Goal: Information Seeking & Learning: Learn about a topic

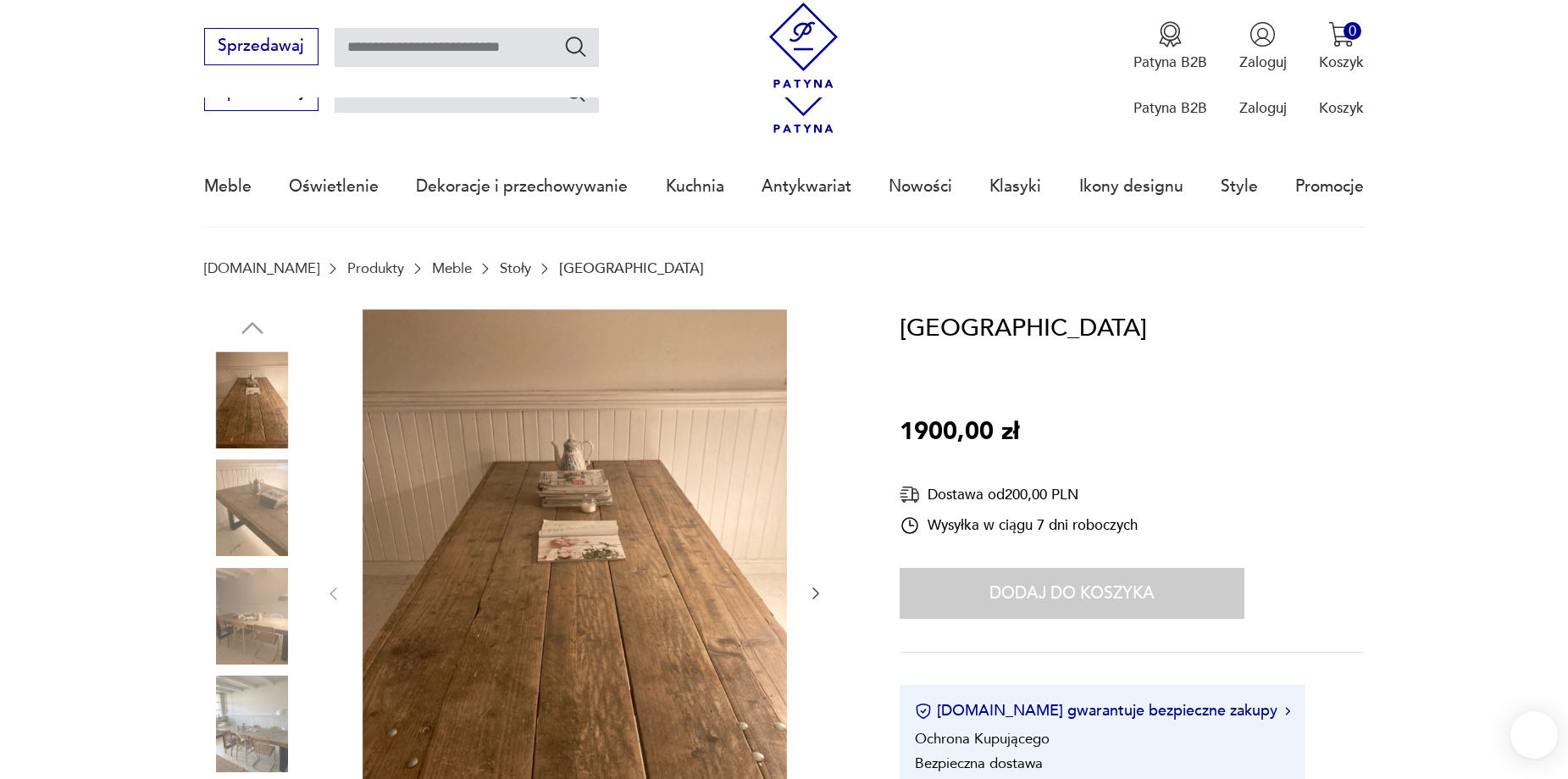
click at [569, 546] on img at bounding box center [575, 591] width 424 height 566
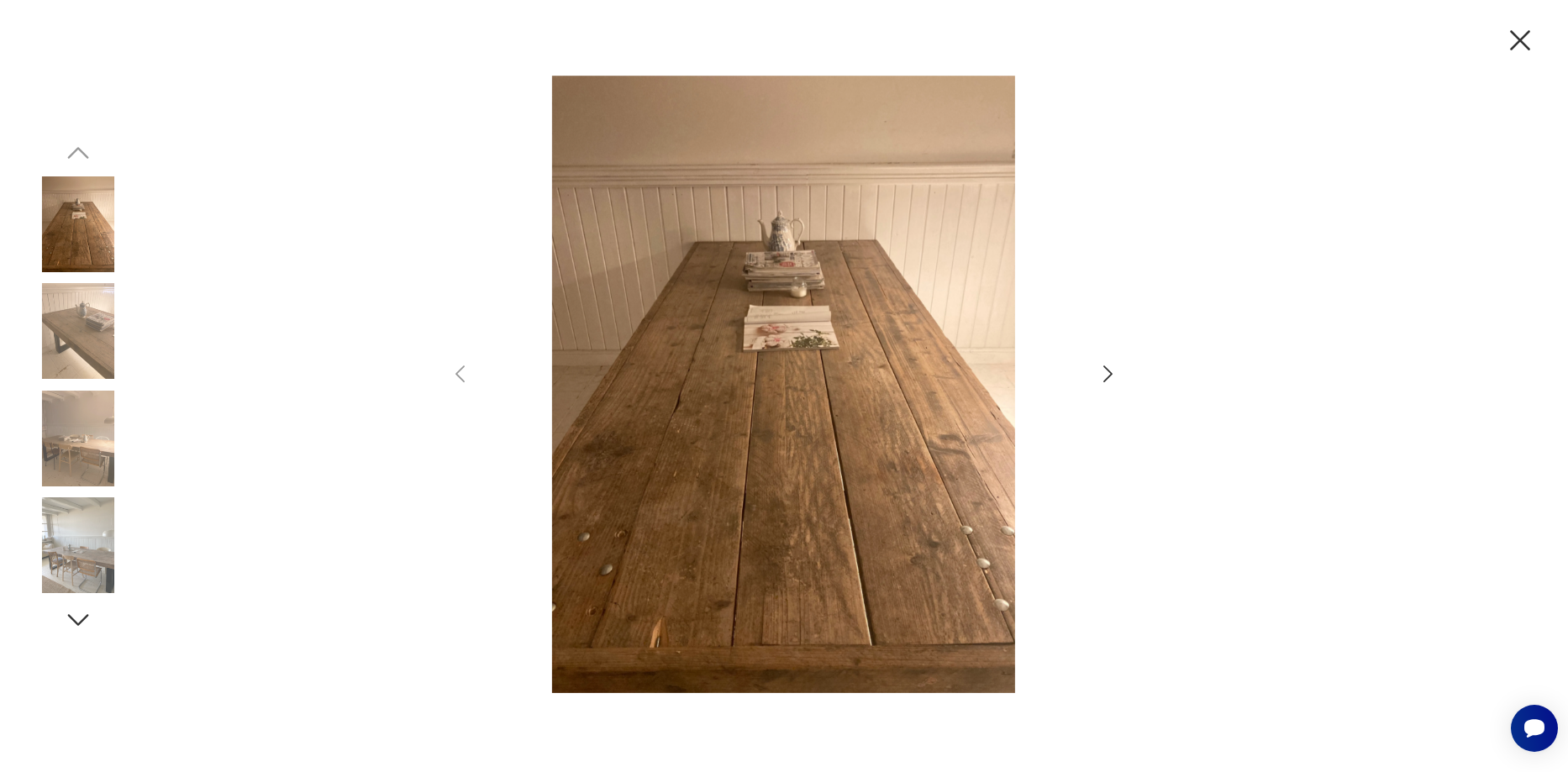
click at [86, 249] on img at bounding box center [78, 224] width 96 height 96
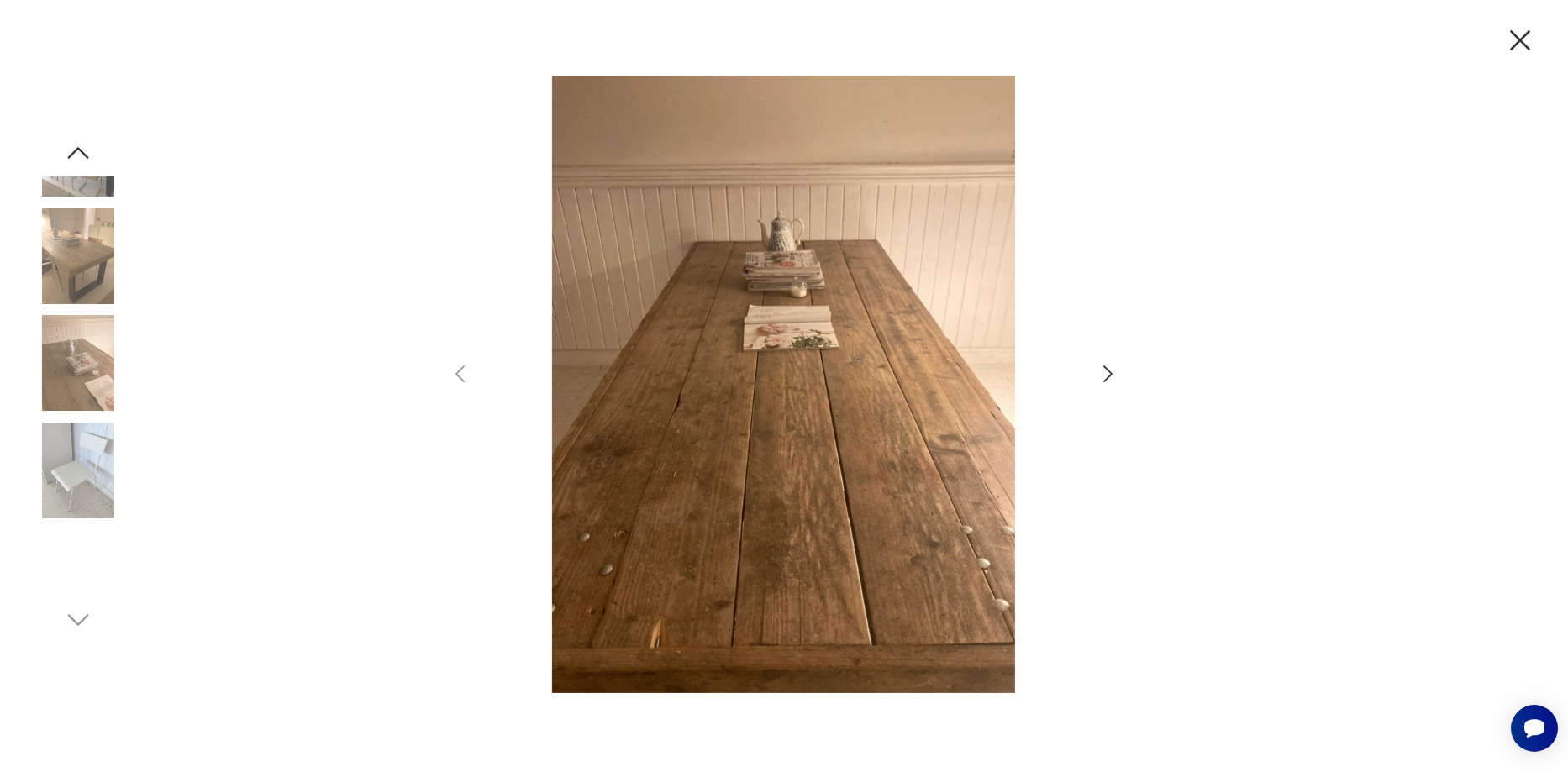
click at [87, 268] on img at bounding box center [78, 255] width 96 height 96
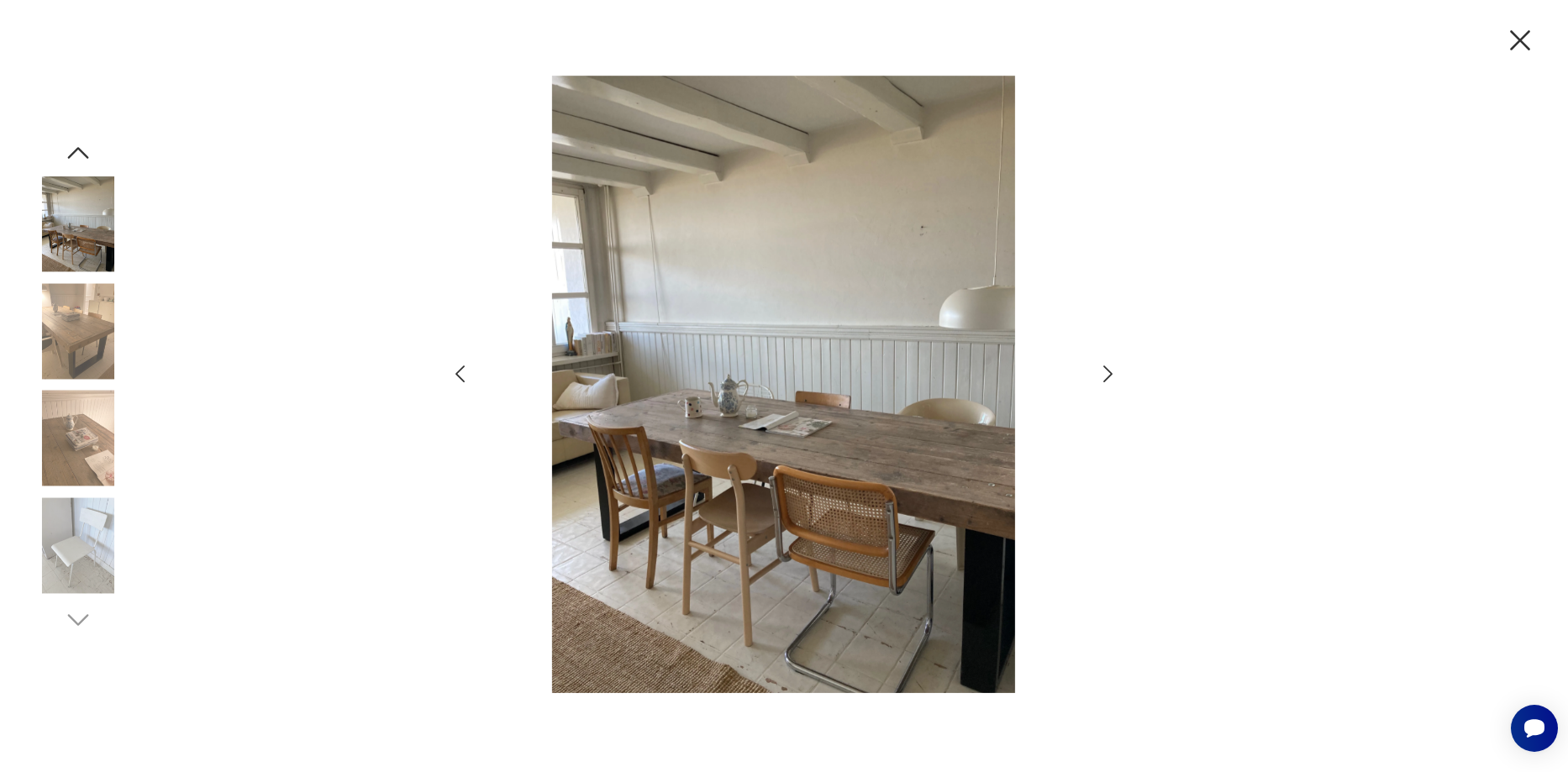
click at [76, 223] on img at bounding box center [78, 224] width 96 height 96
click at [92, 253] on img at bounding box center [78, 224] width 96 height 96
click at [86, 324] on img at bounding box center [78, 331] width 96 height 96
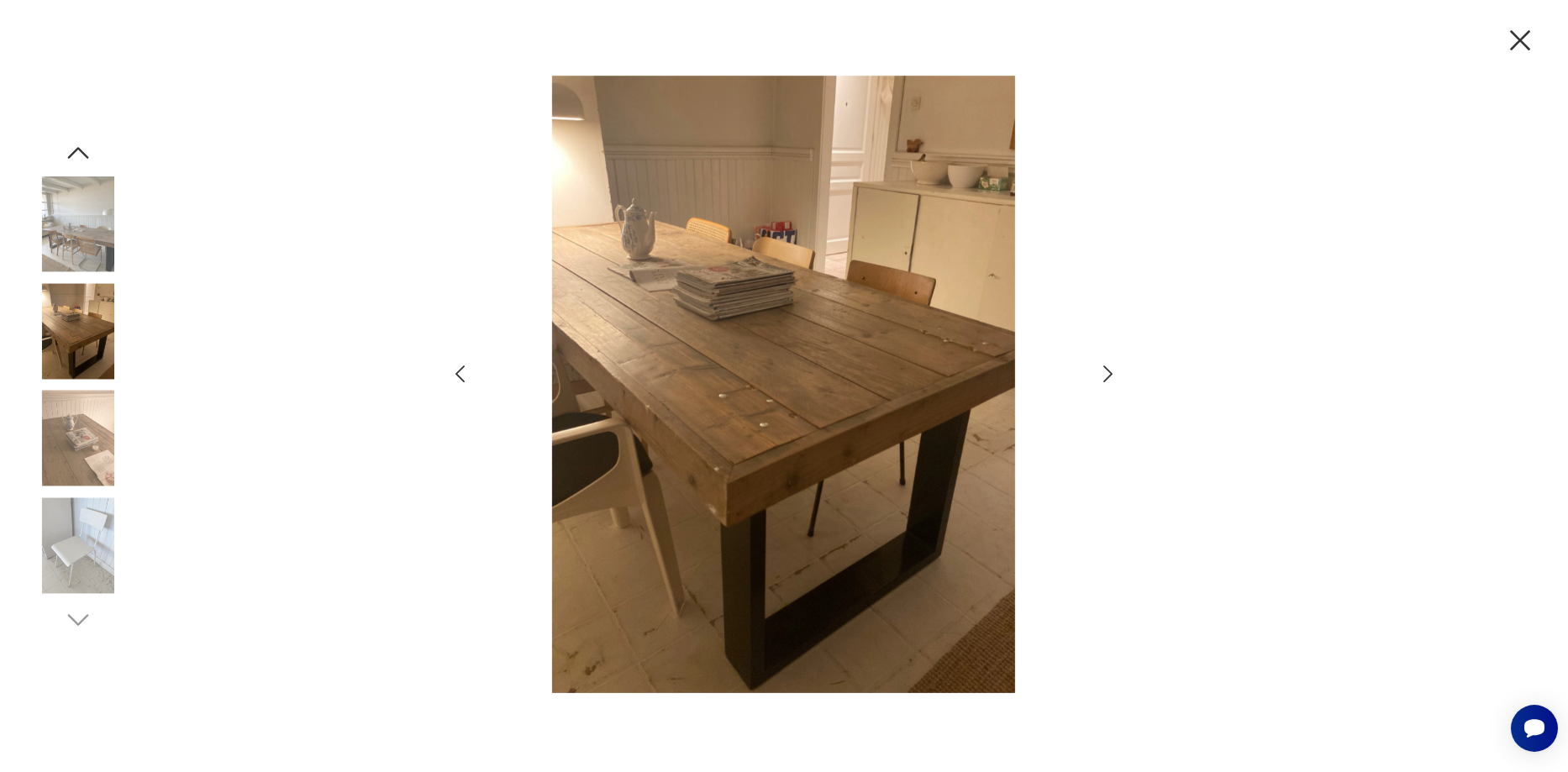
click at [85, 379] on div at bounding box center [78, 332] width 96 height 100
click at [84, 414] on img at bounding box center [78, 439] width 96 height 96
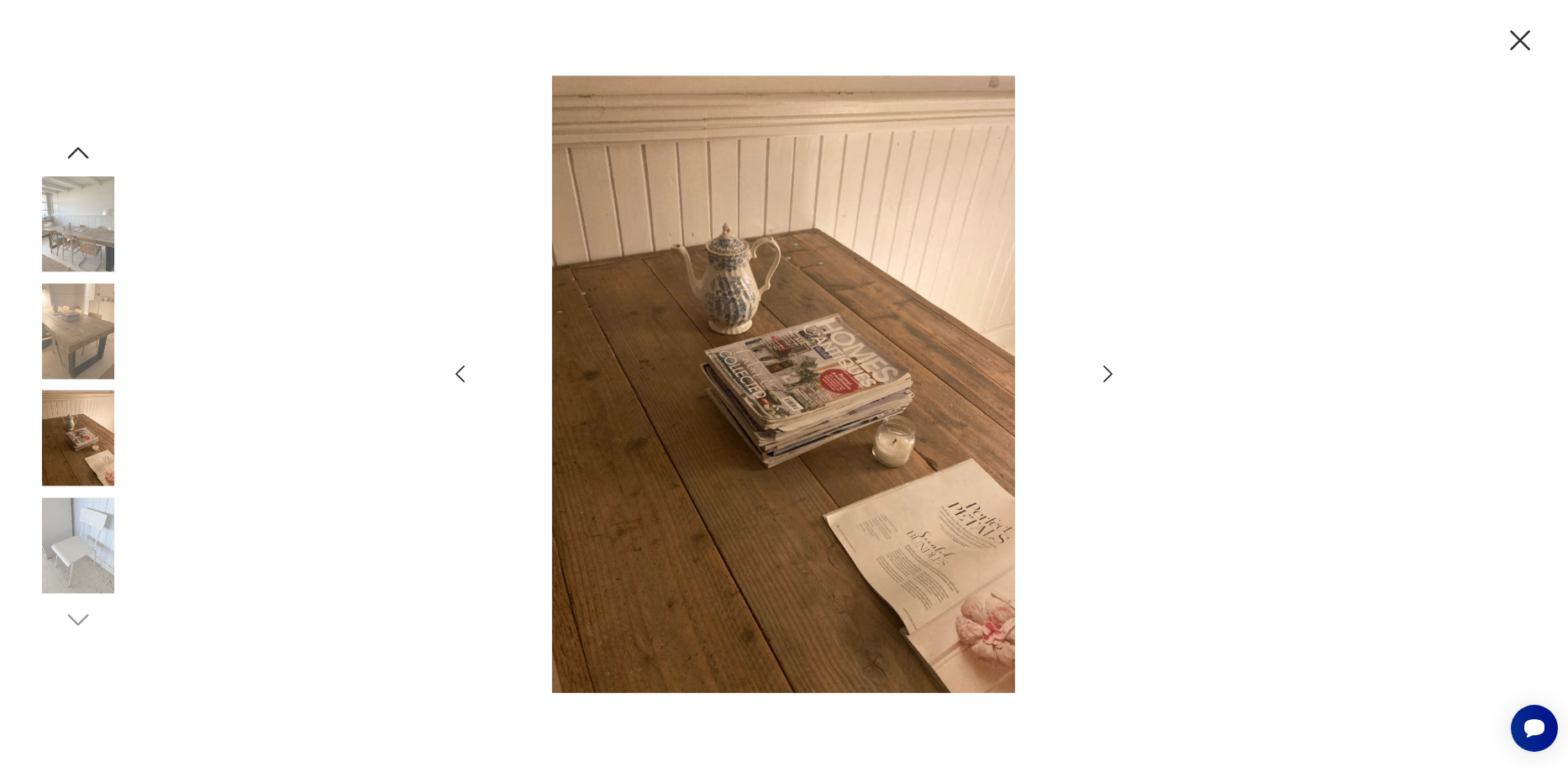
click at [84, 560] on img at bounding box center [78, 545] width 96 height 96
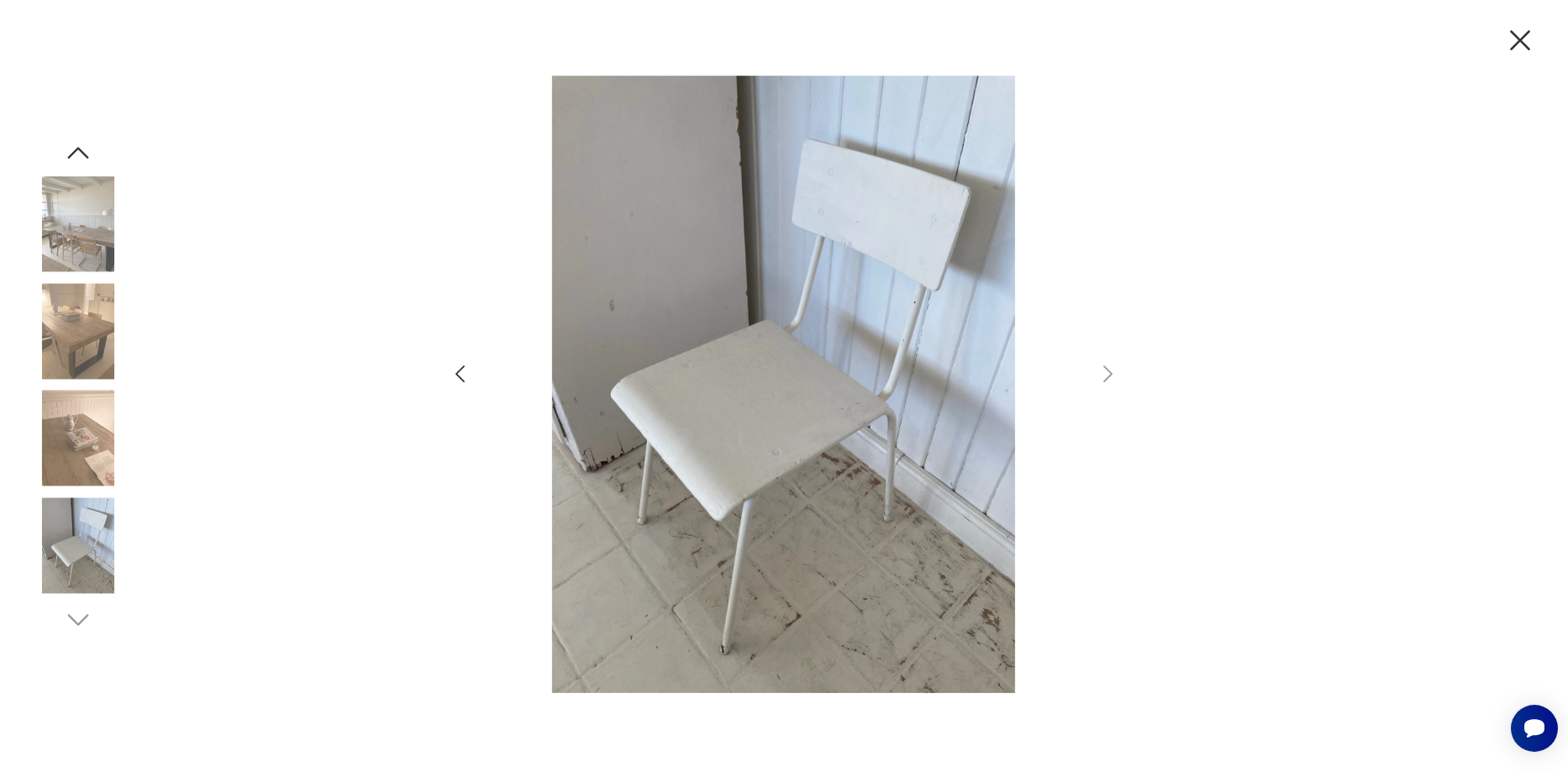
click at [105, 439] on img at bounding box center [78, 439] width 96 height 96
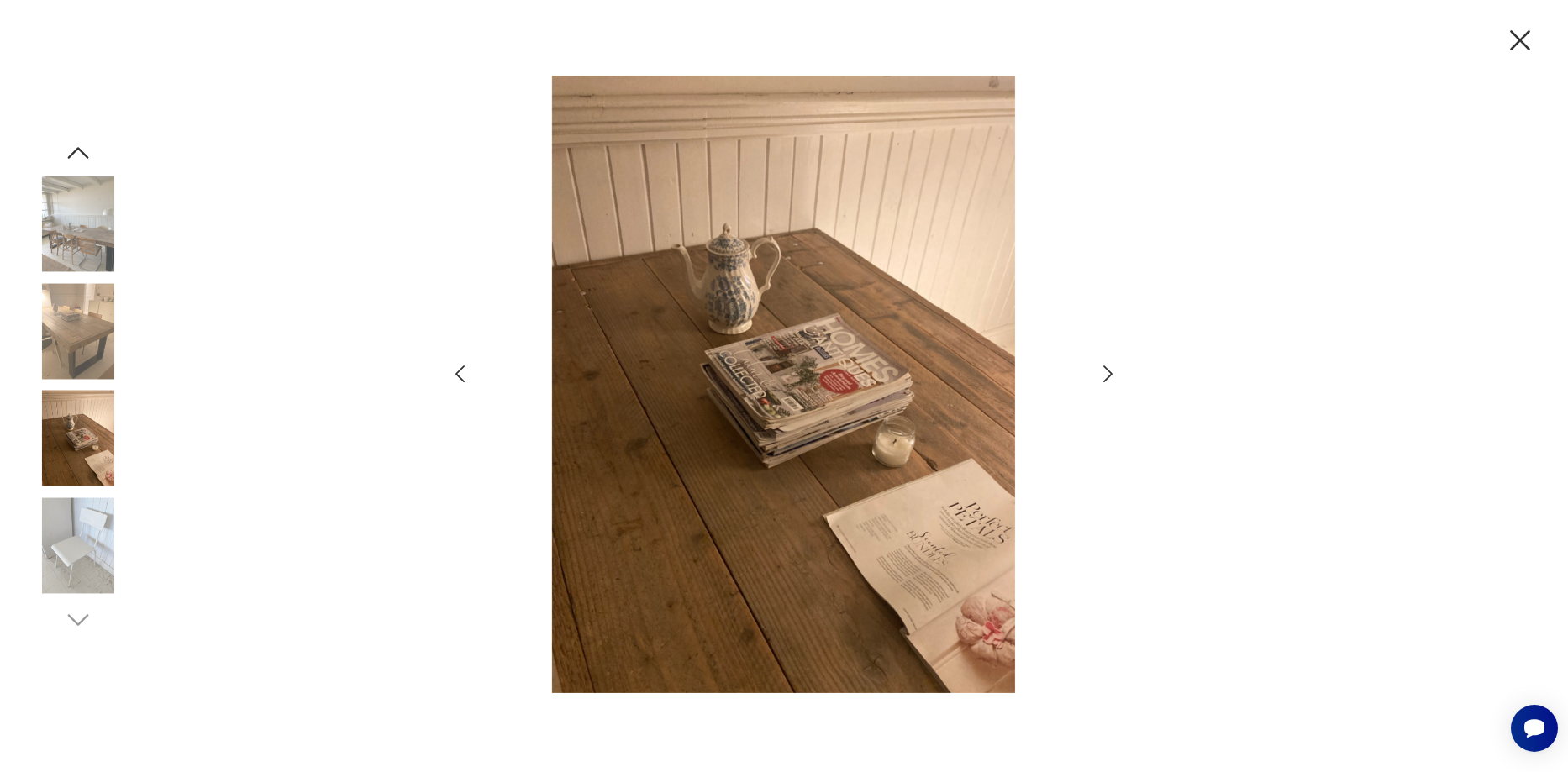
click at [82, 235] on img at bounding box center [78, 224] width 96 height 96
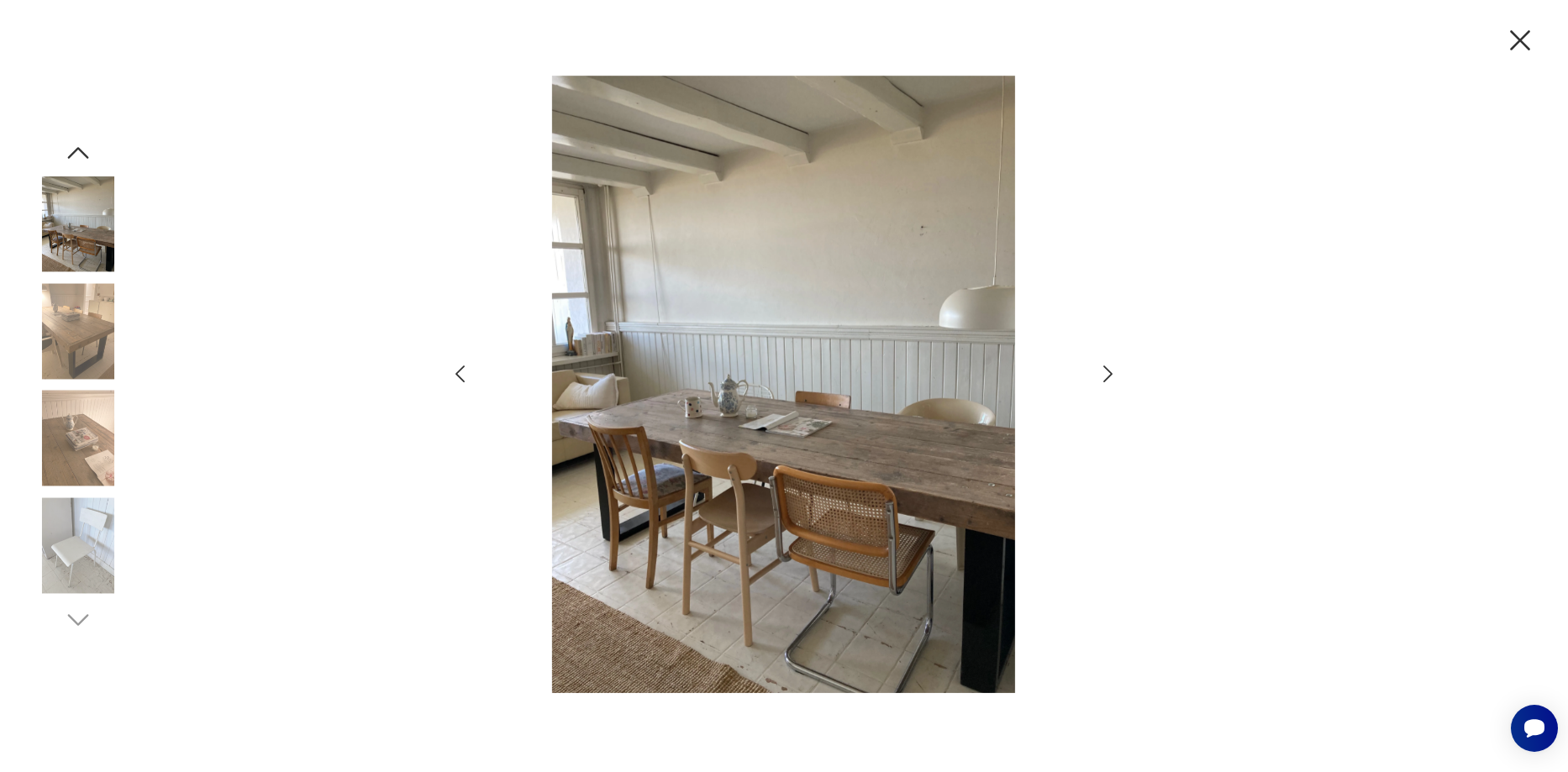
click at [81, 147] on icon "button" at bounding box center [78, 153] width 30 height 30
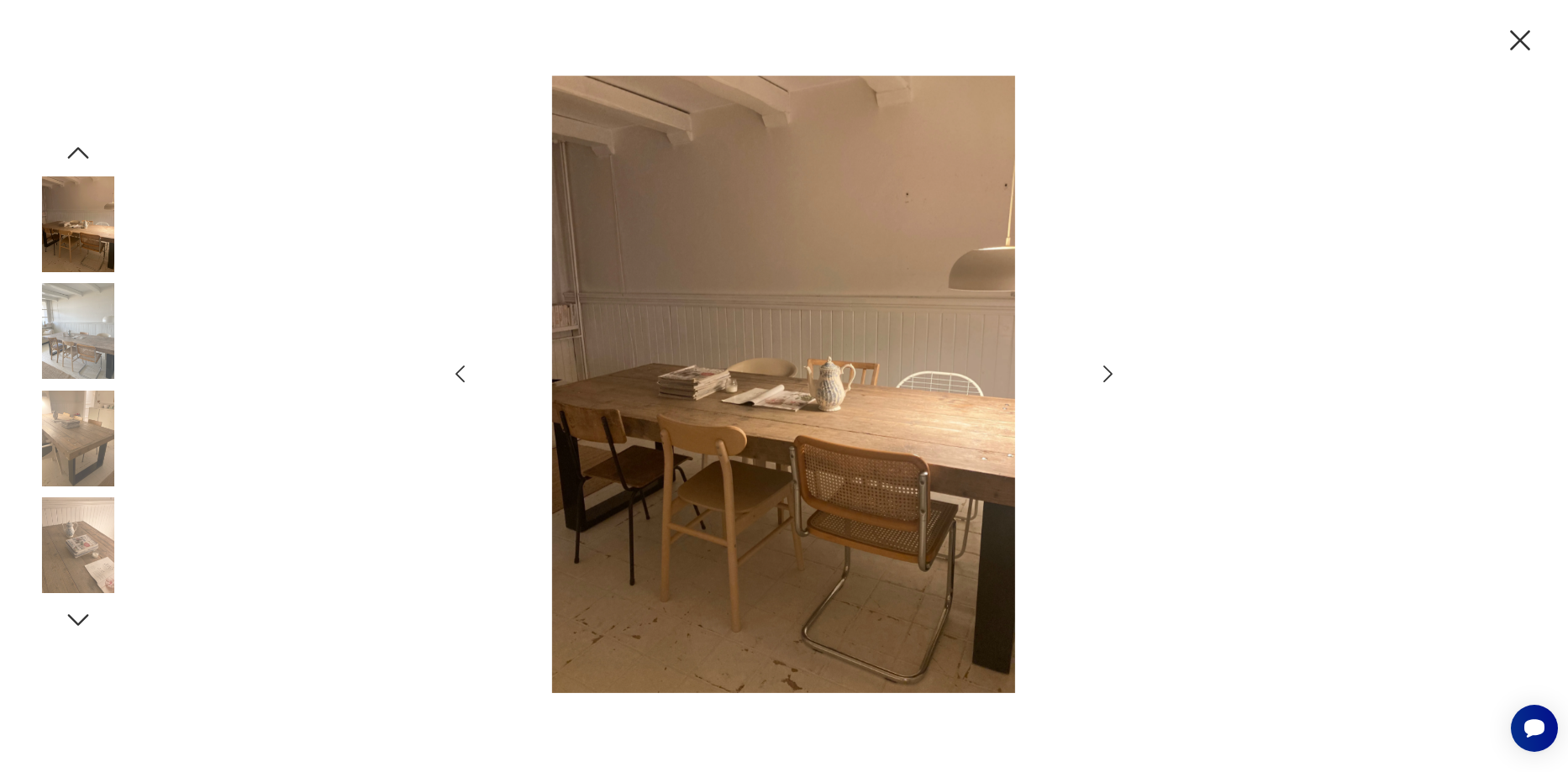
click at [81, 147] on icon "button" at bounding box center [78, 153] width 30 height 30
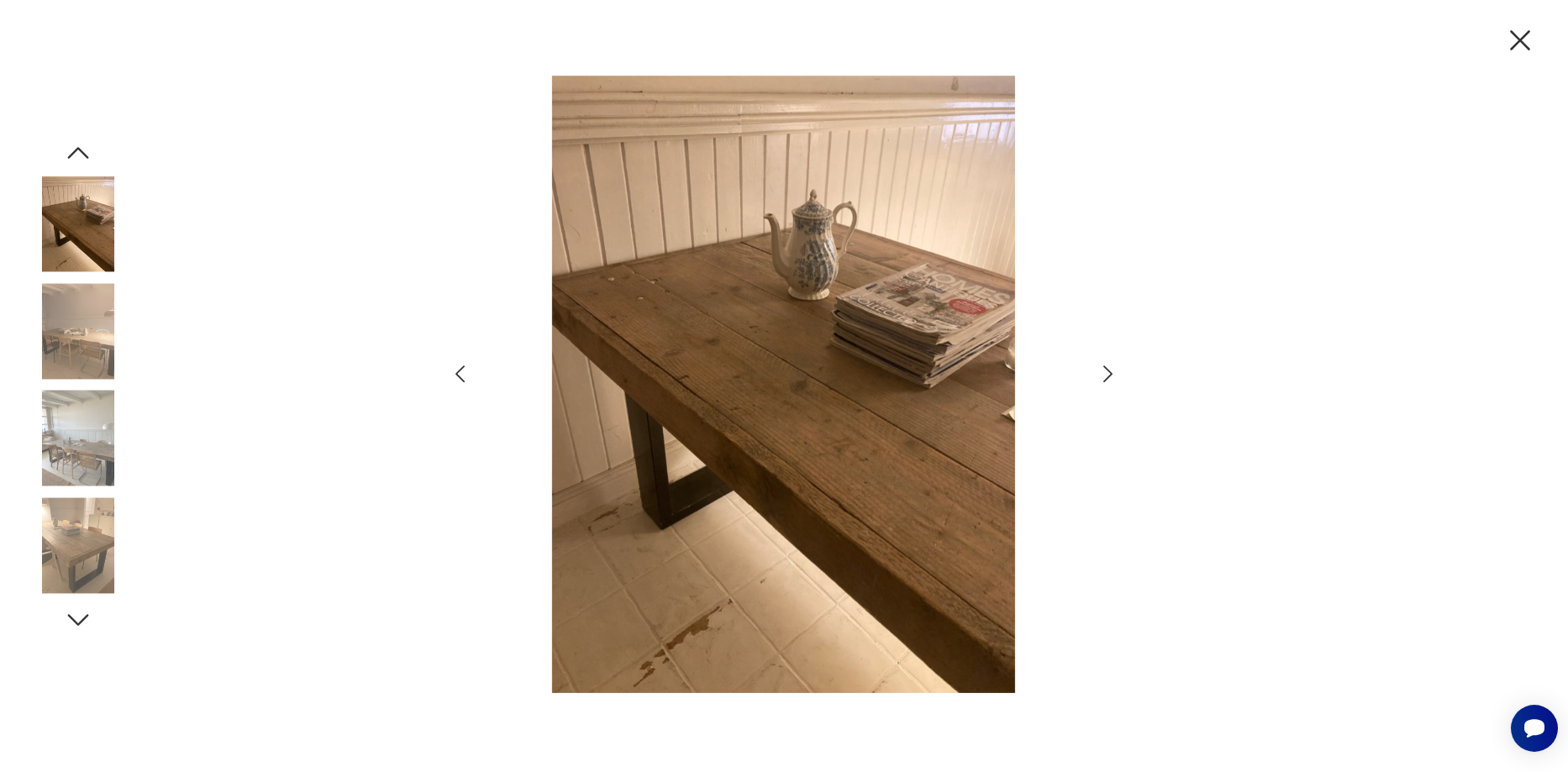
click at [81, 147] on icon "button" at bounding box center [78, 153] width 30 height 30
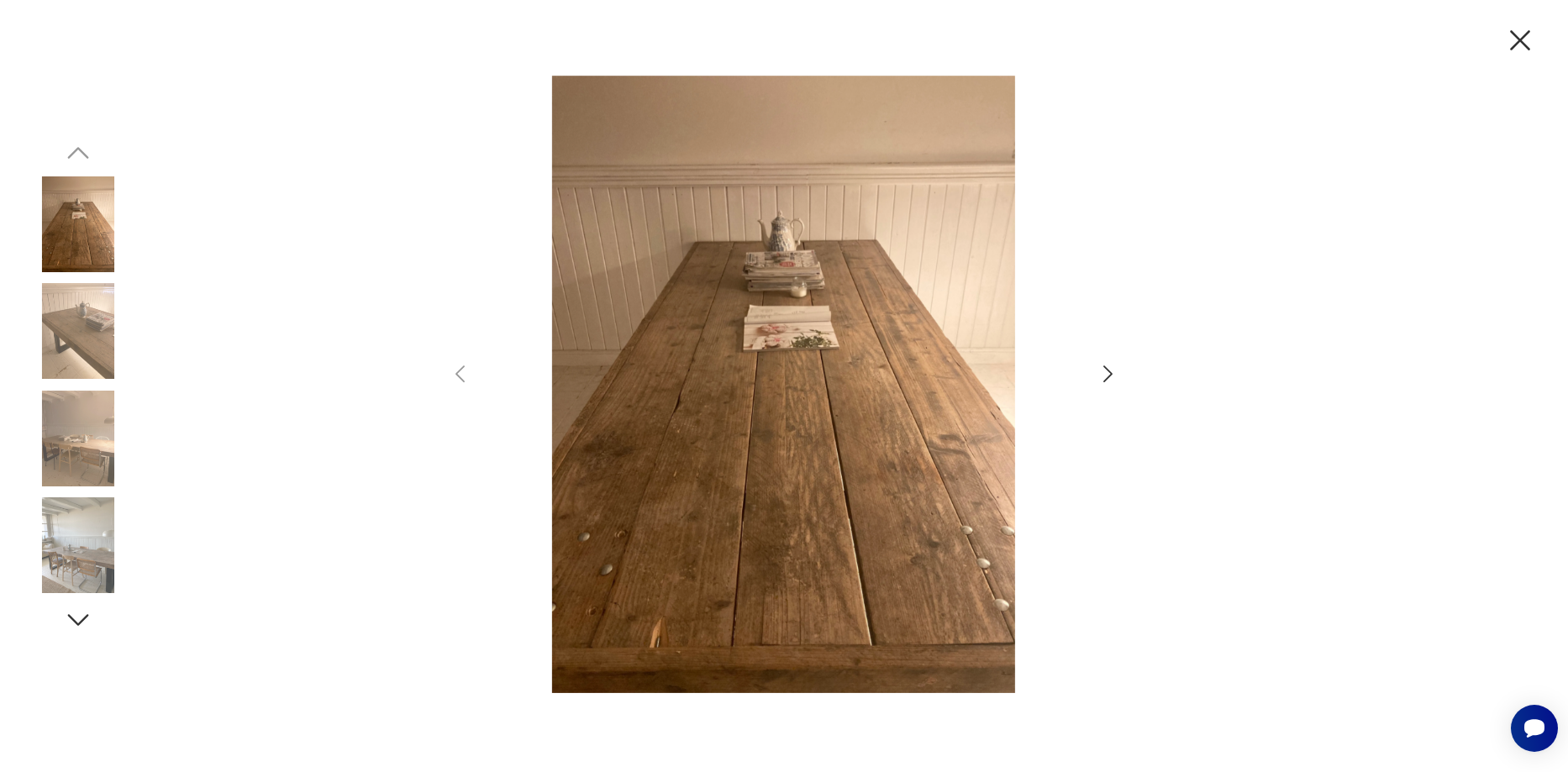
click at [74, 244] on img at bounding box center [78, 224] width 96 height 96
click at [85, 325] on img at bounding box center [78, 331] width 96 height 96
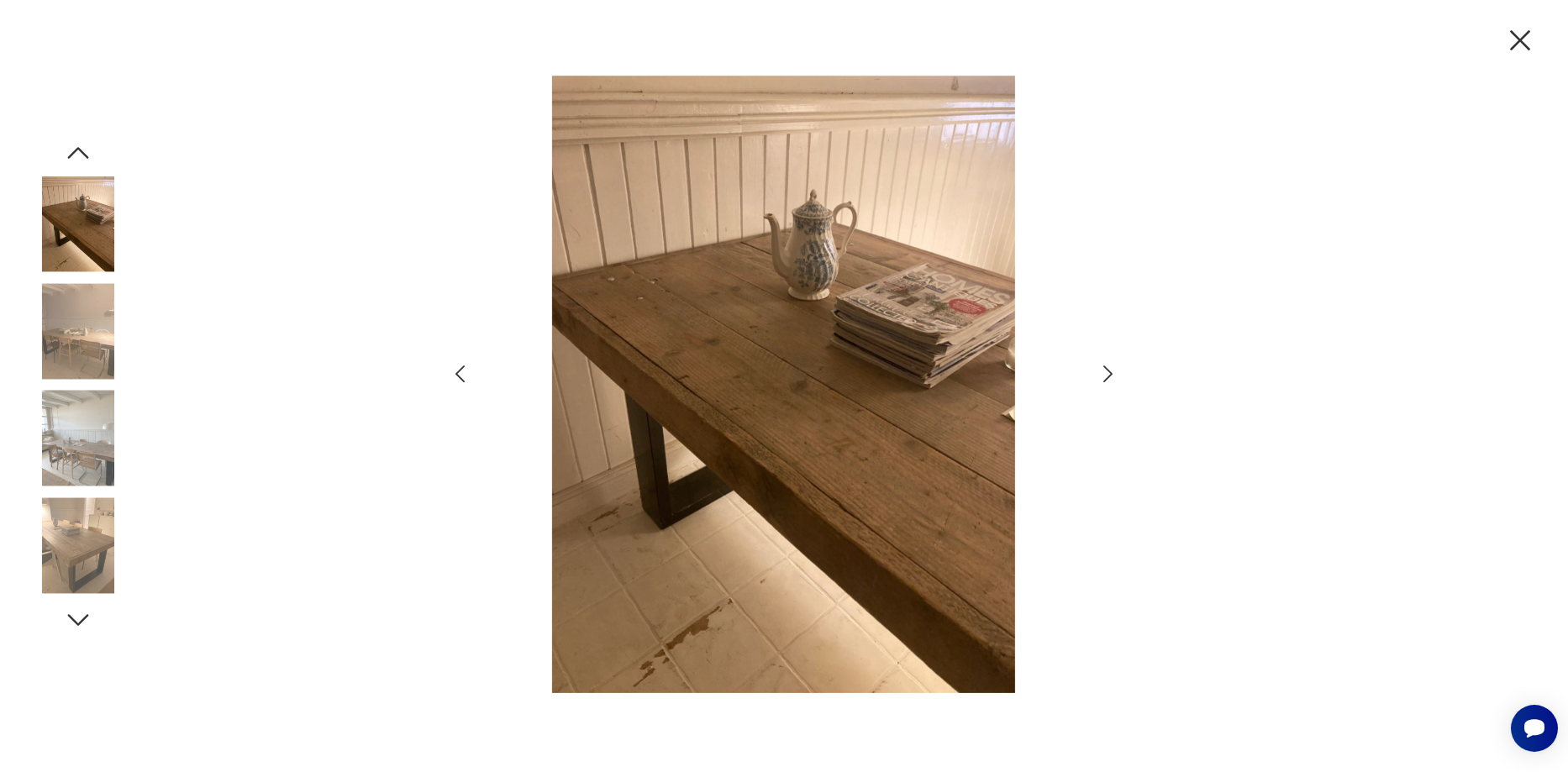
drag, startPoint x: 748, startPoint y: 401, endPoint x: 1219, endPoint y: 380, distance: 471.5
click at [1219, 380] on div at bounding box center [784, 386] width 1568 height 772
click at [1113, 374] on icon "button" at bounding box center [1108, 374] width 24 height 24
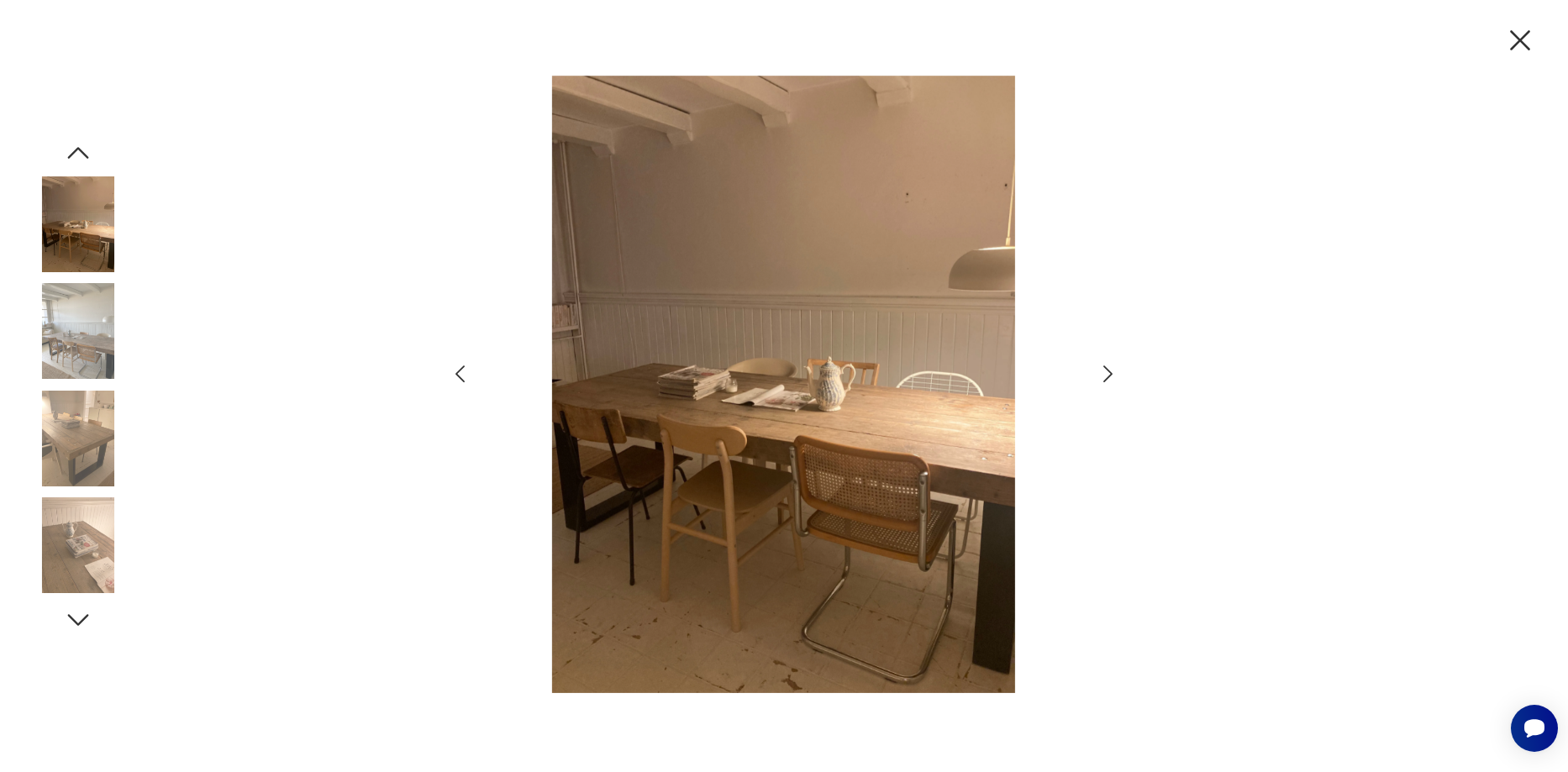
click at [1113, 374] on icon "button" at bounding box center [1108, 374] width 24 height 24
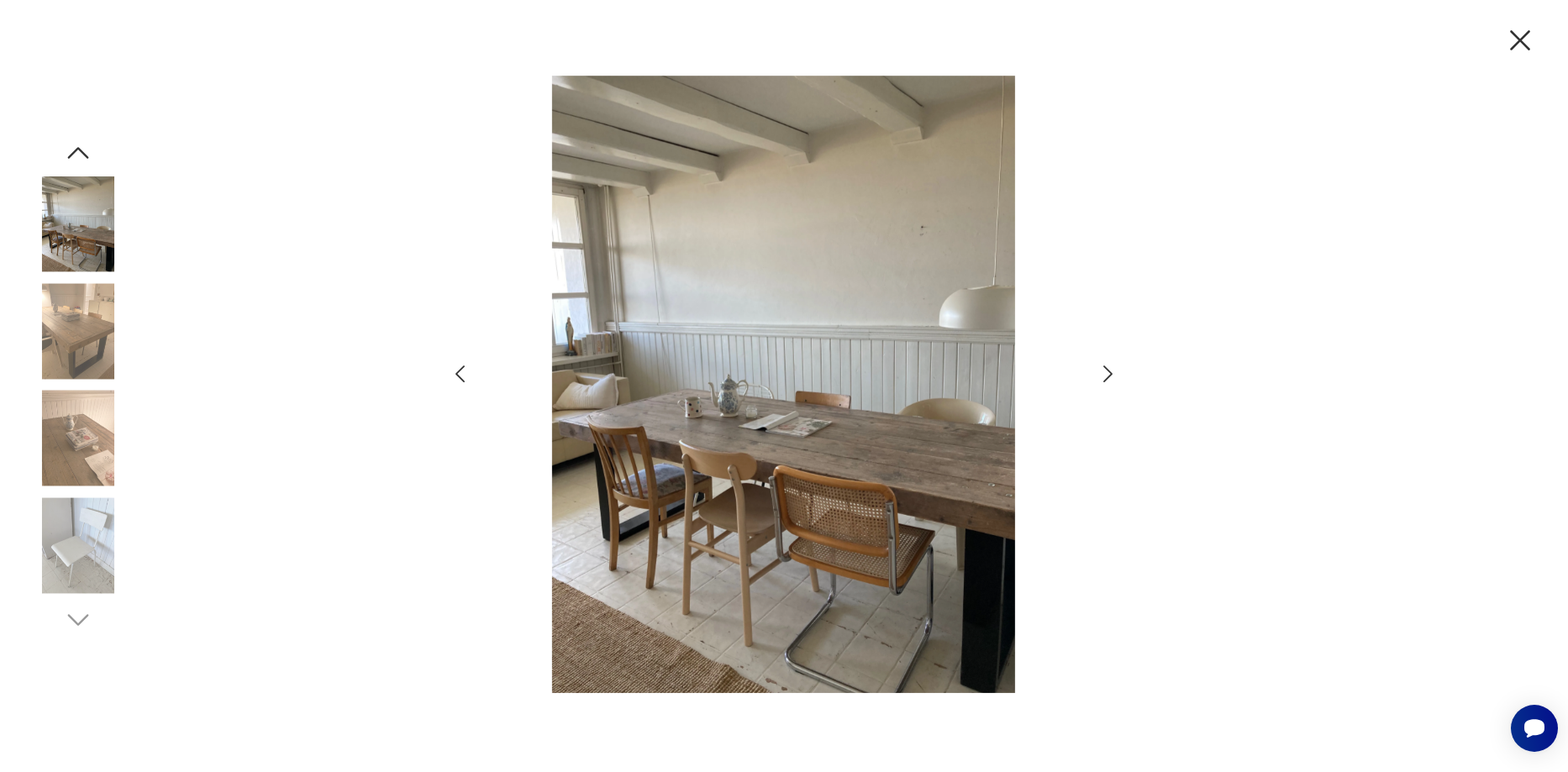
click at [1105, 369] on icon "button" at bounding box center [1108, 374] width 24 height 24
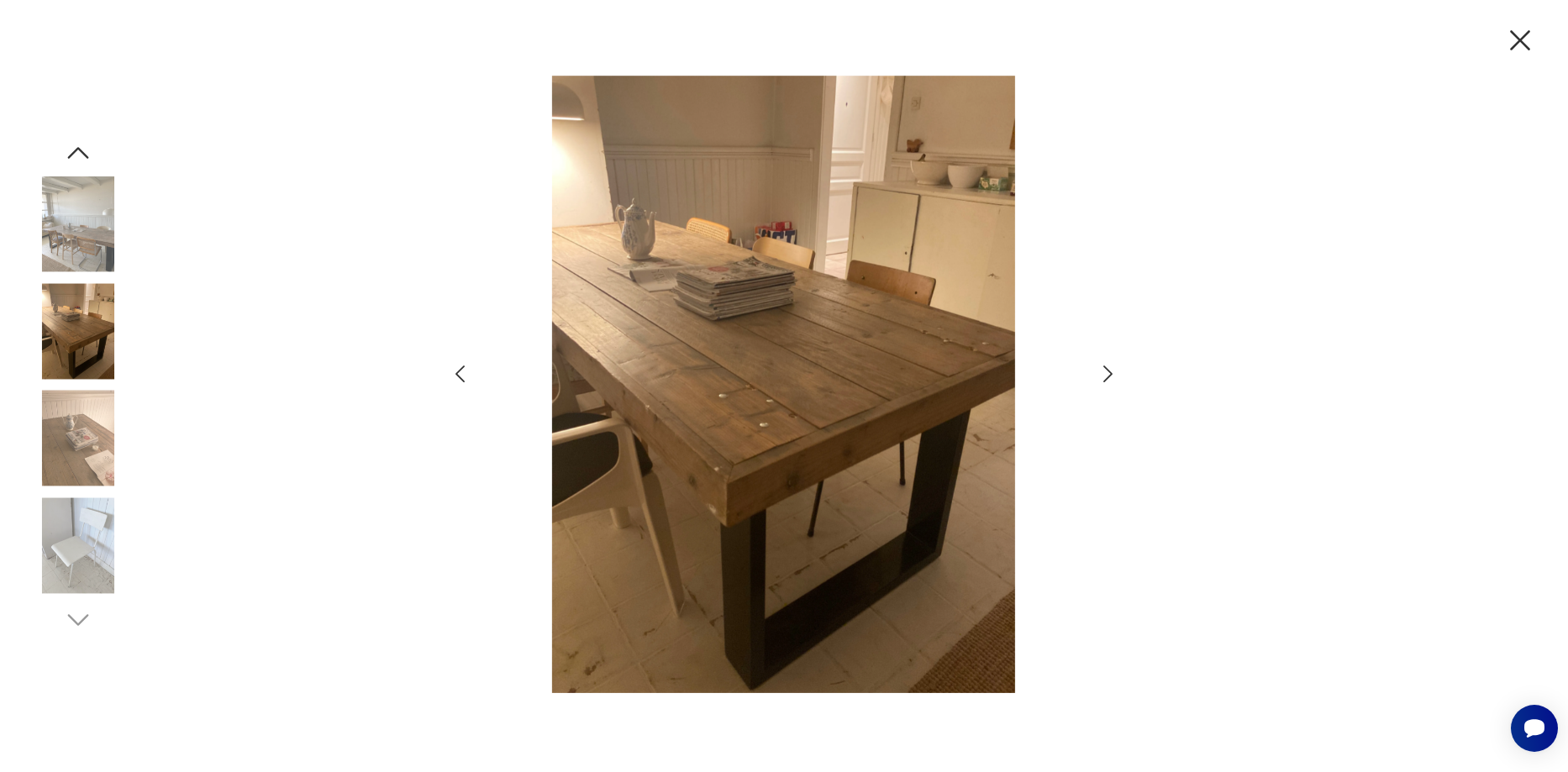
click at [1105, 369] on icon "button" at bounding box center [1108, 374] width 24 height 24
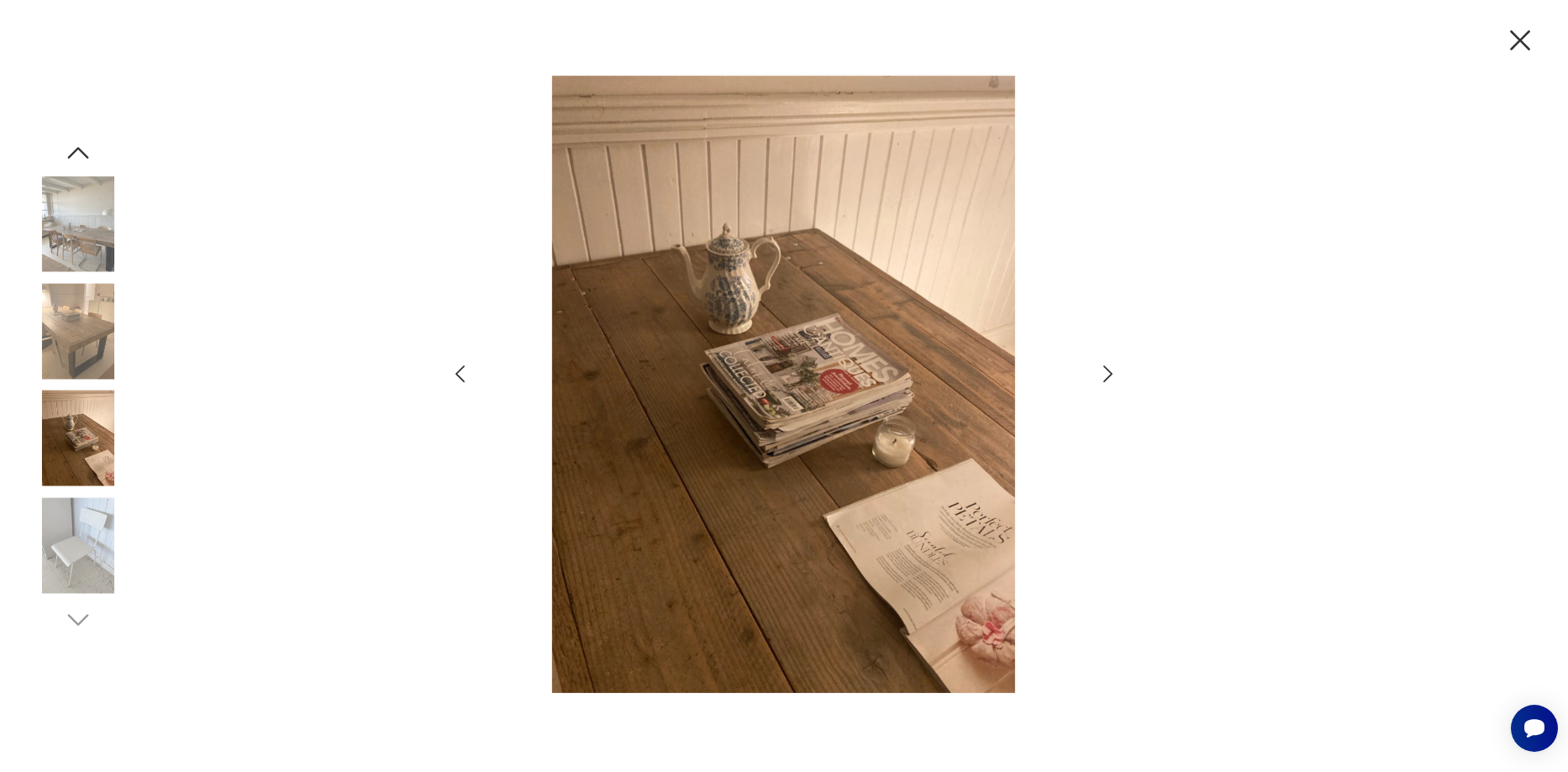
click at [462, 379] on icon "button" at bounding box center [460, 374] width 9 height 17
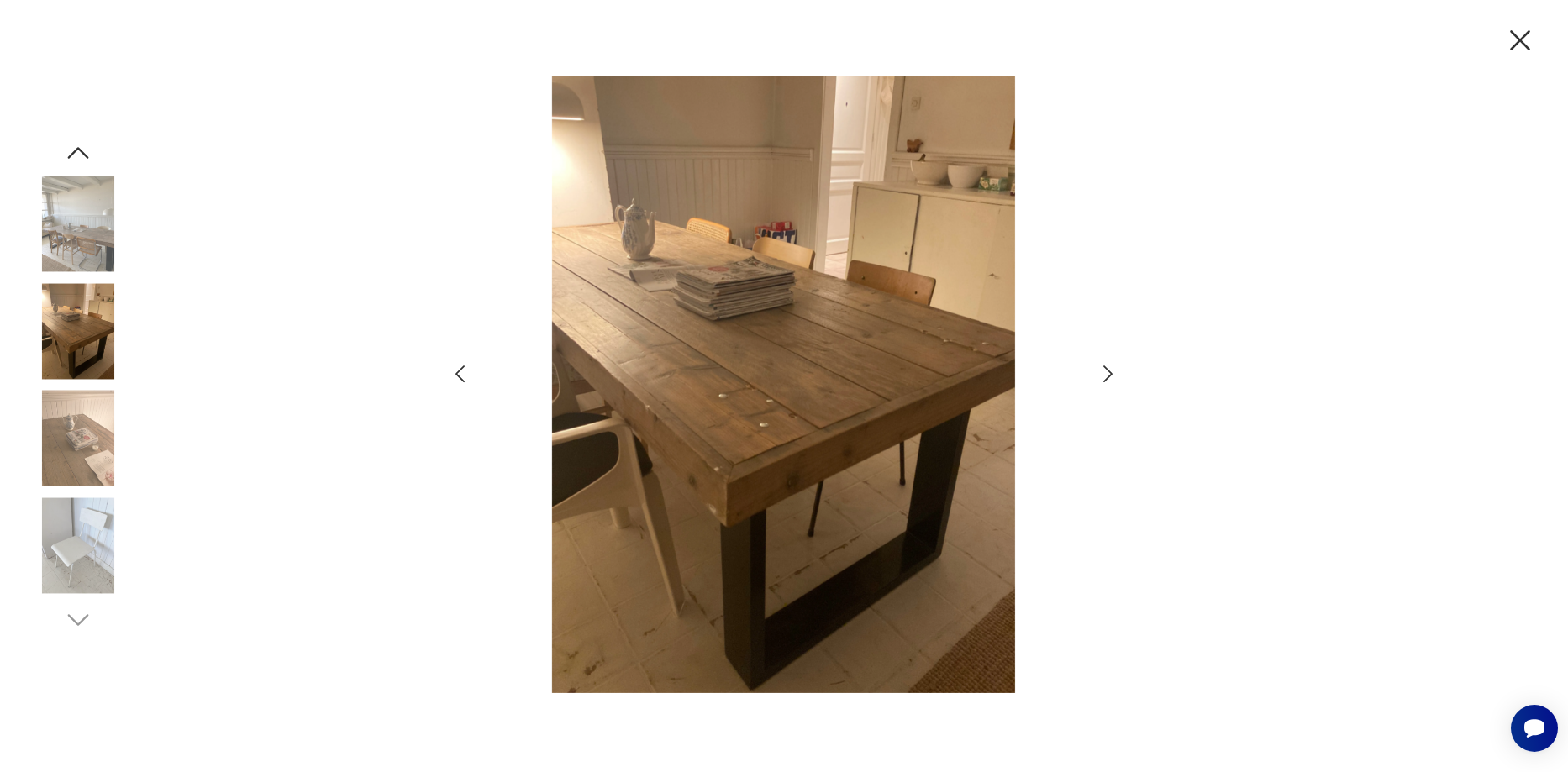
click at [1107, 369] on icon "button" at bounding box center [1108, 374] width 9 height 17
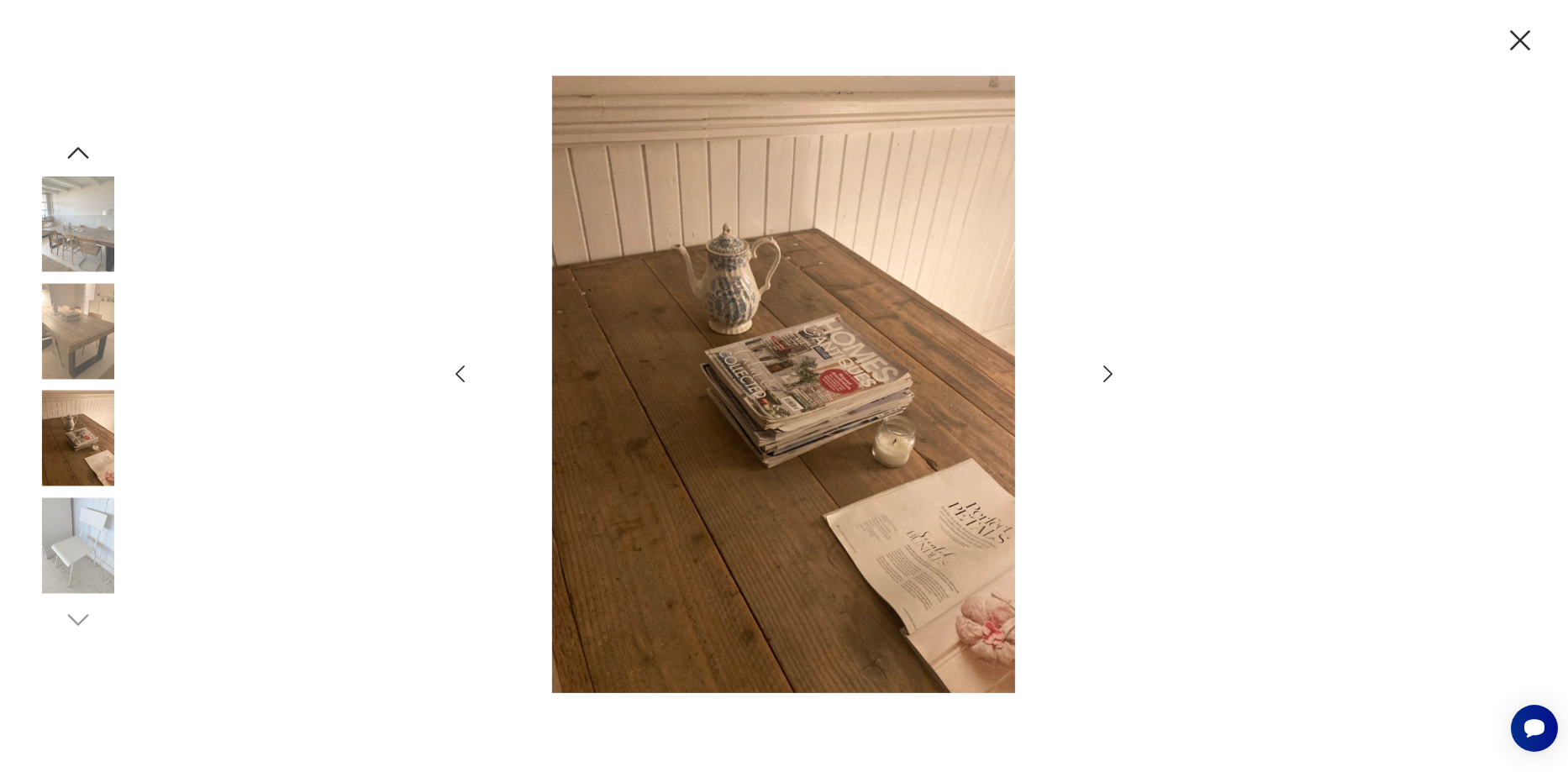
click at [1107, 369] on icon "button" at bounding box center [1108, 374] width 9 height 17
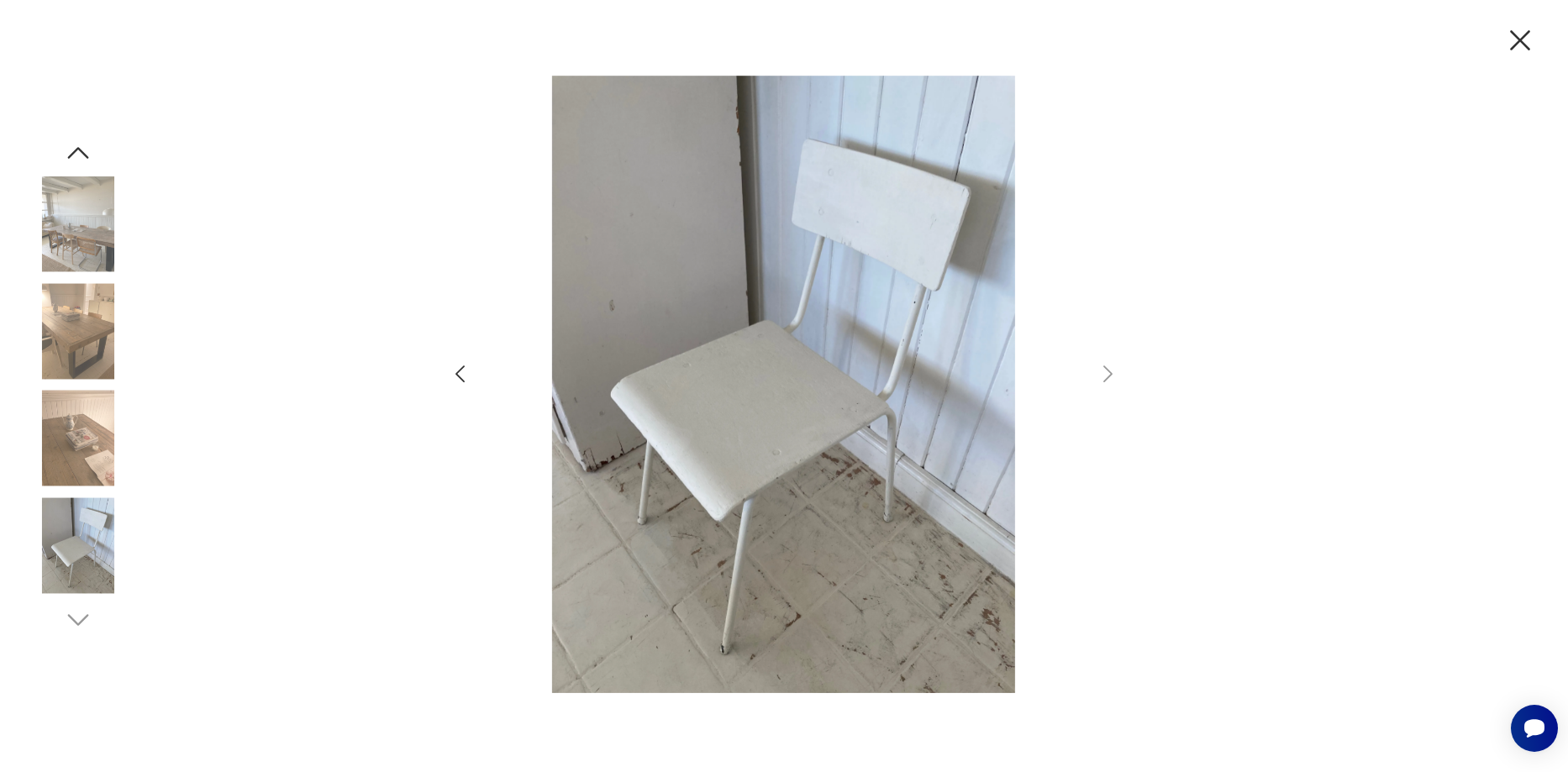
click at [461, 375] on icon "button" at bounding box center [460, 374] width 24 height 24
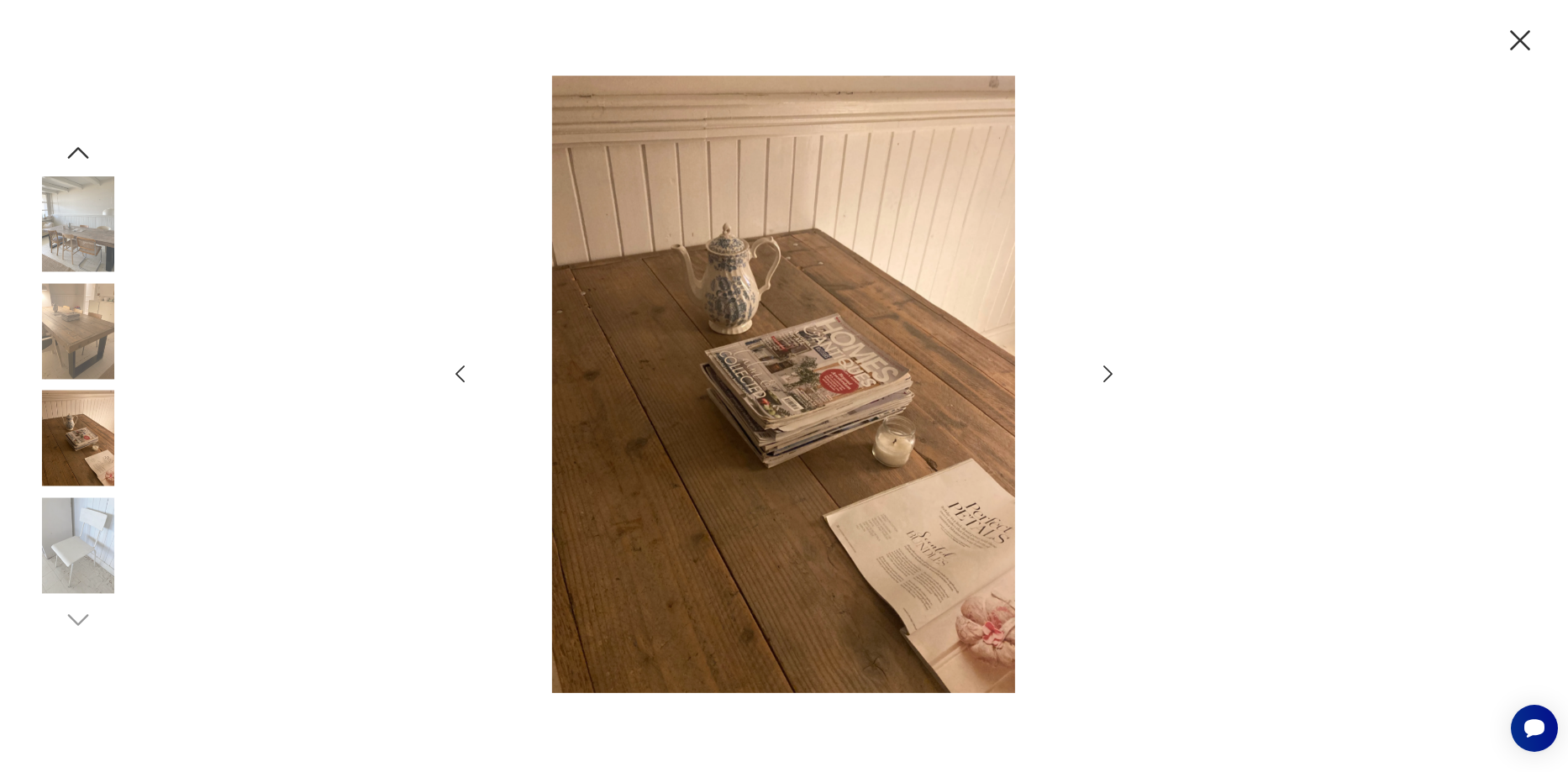
click at [461, 375] on icon "button" at bounding box center [460, 374] width 24 height 24
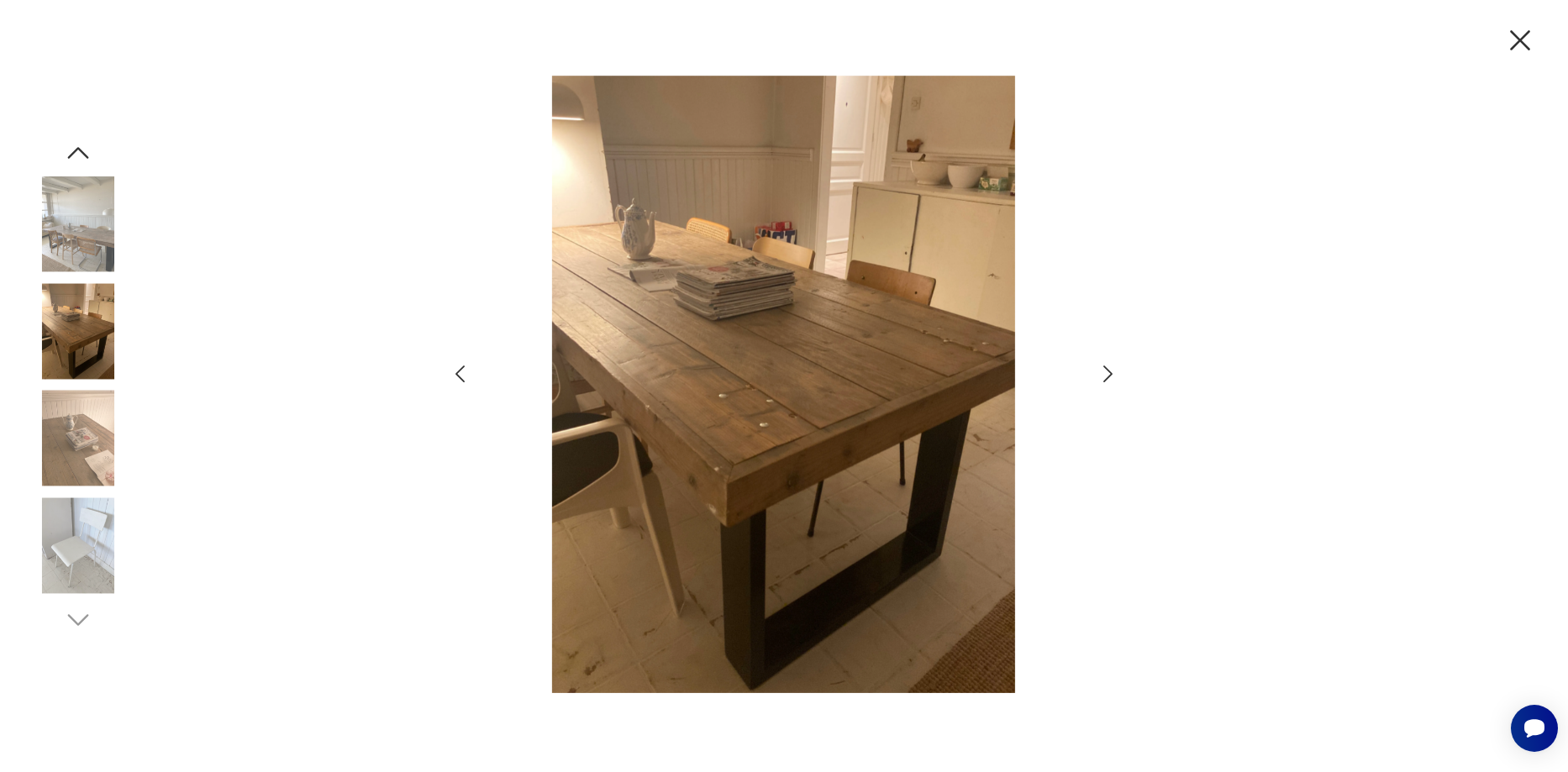
click at [461, 375] on icon "button" at bounding box center [460, 374] width 24 height 24
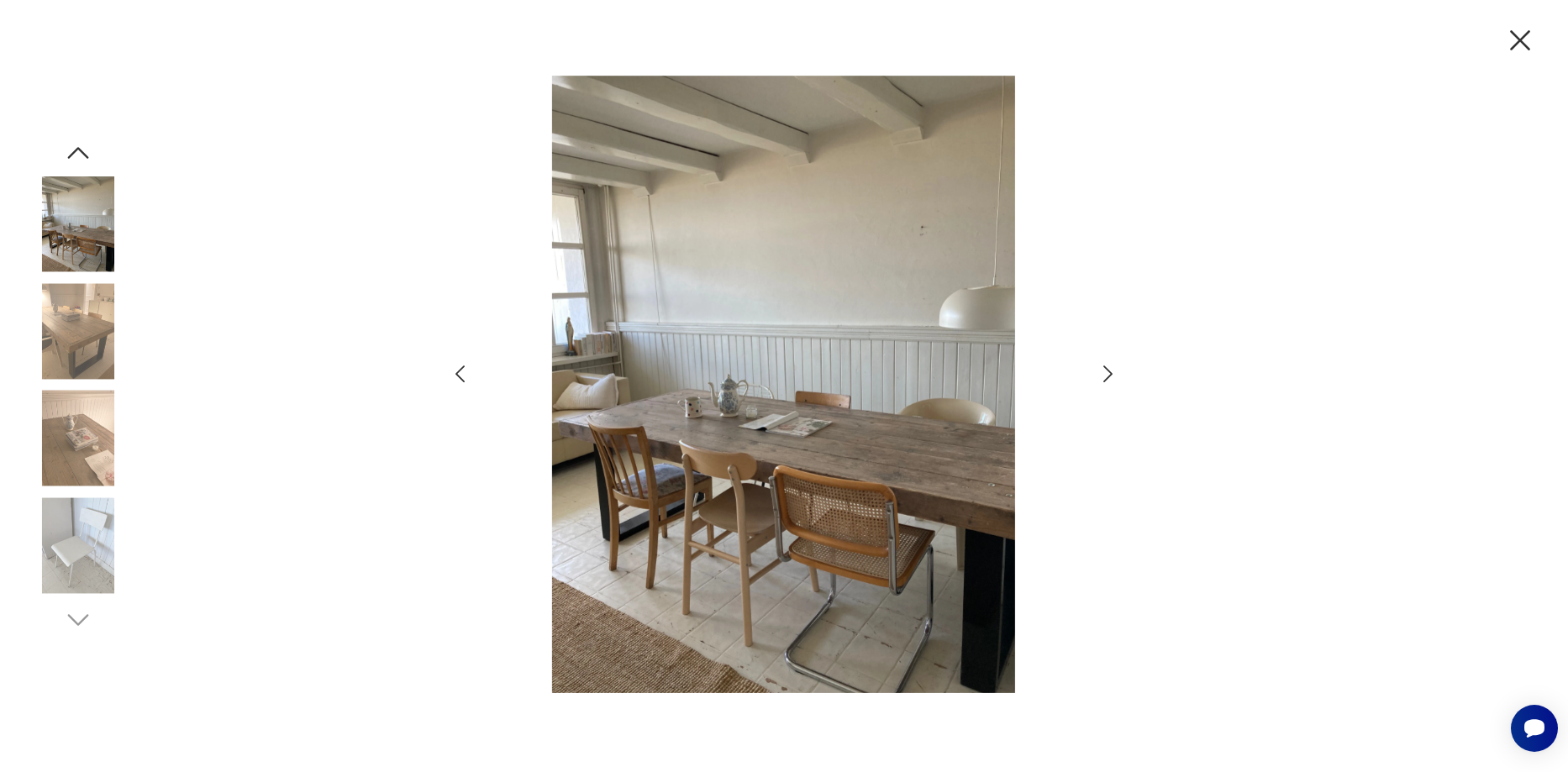
click at [461, 375] on icon "button" at bounding box center [460, 374] width 24 height 24
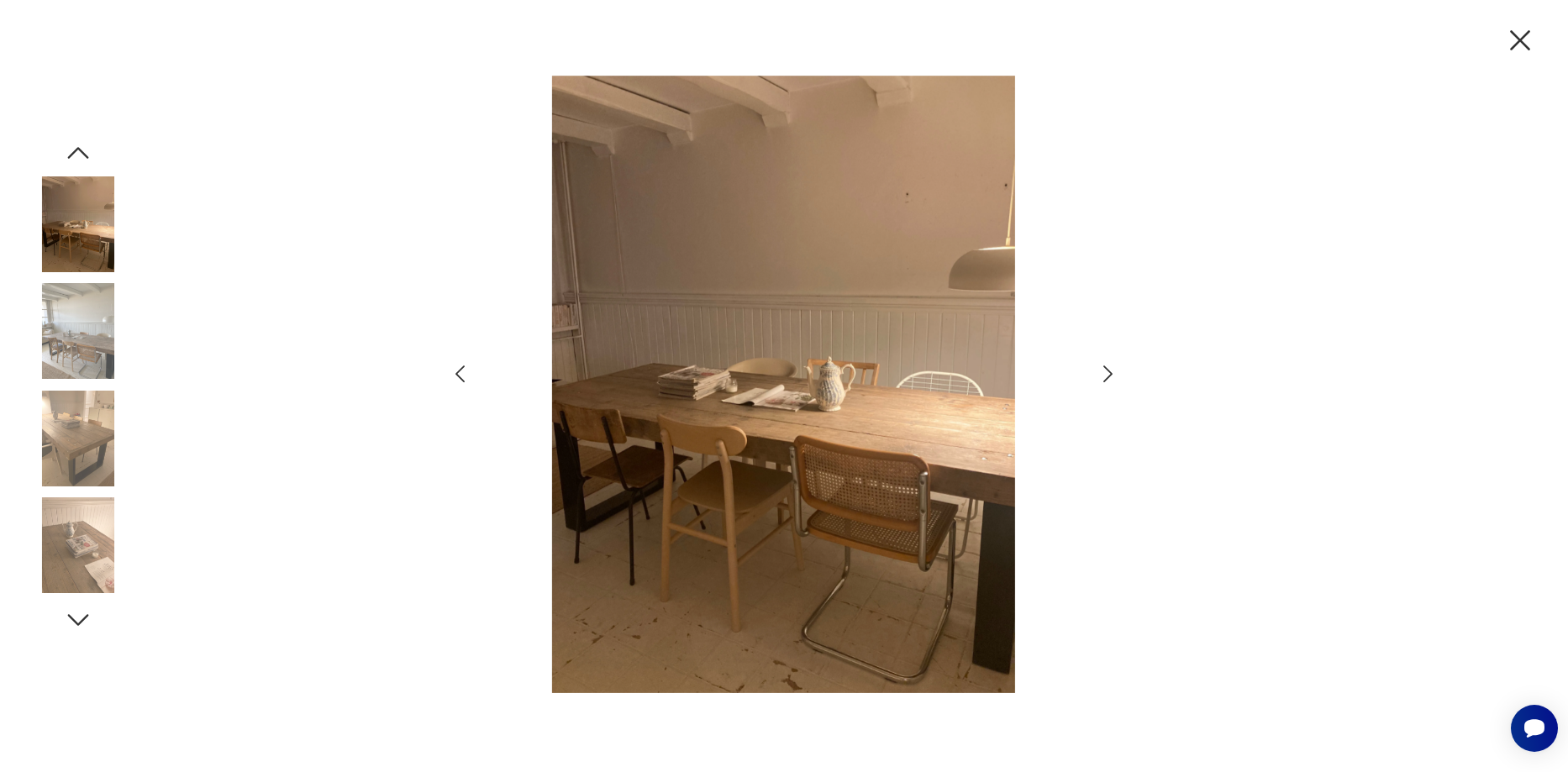
click at [461, 375] on icon "button" at bounding box center [460, 374] width 24 height 24
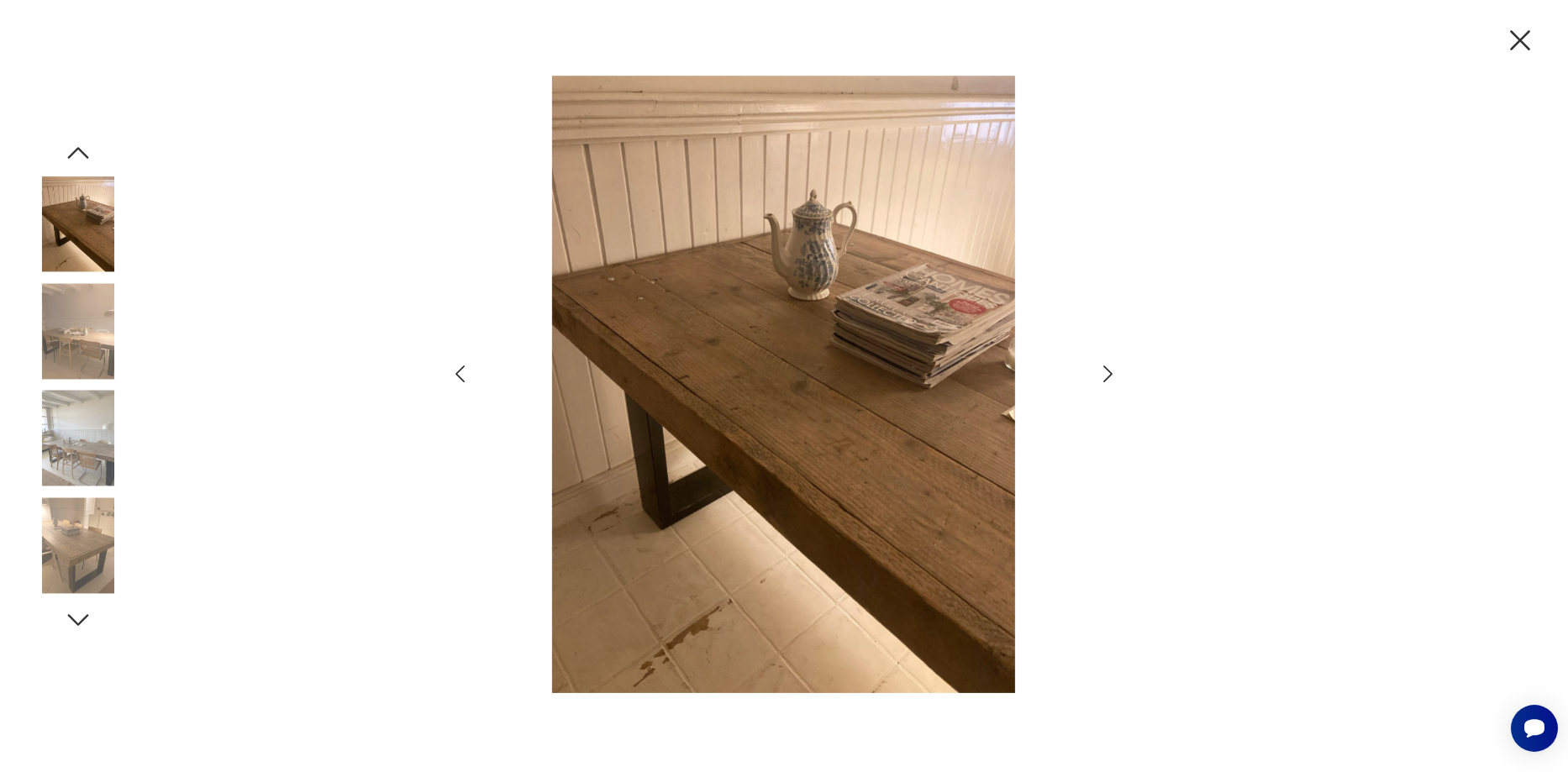
click at [461, 375] on icon "button" at bounding box center [460, 374] width 24 height 24
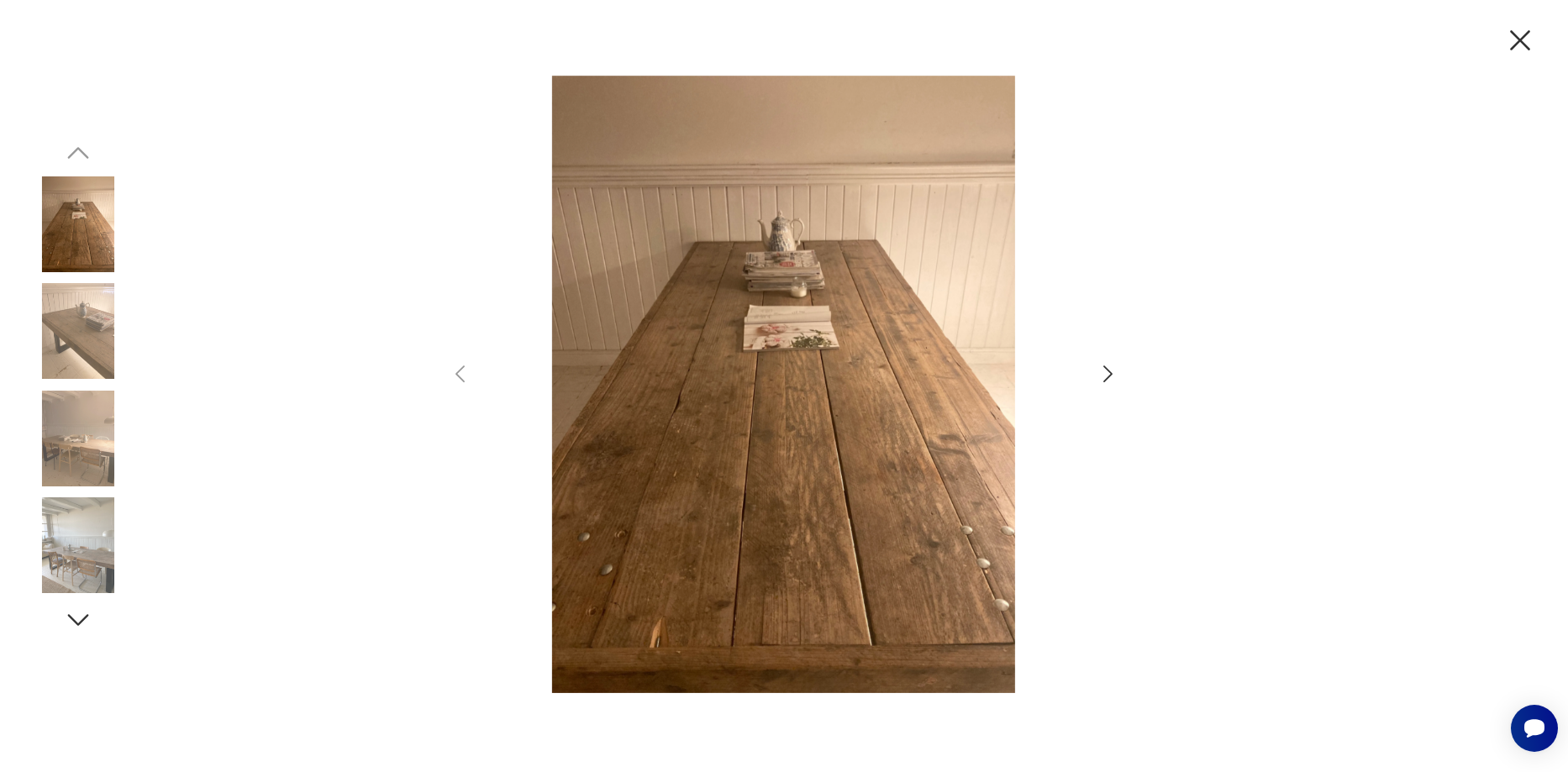
click at [1527, 42] on icon "button" at bounding box center [1520, 40] width 36 height 36
